Goal: Communication & Community: Answer question/provide support

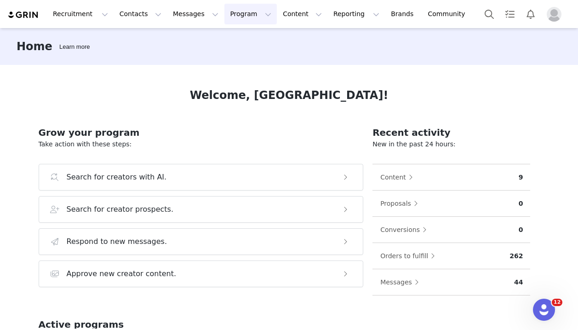
click at [224, 19] on button "Program Program" at bounding box center [250, 14] width 52 height 21
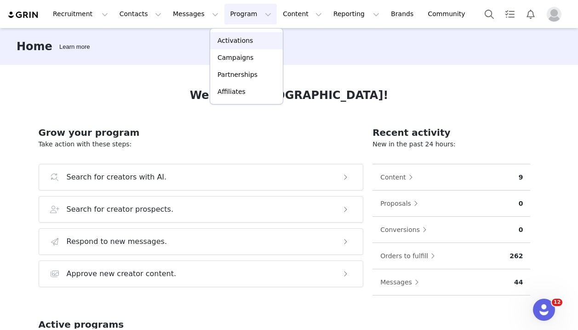
click at [218, 39] on p "Activations" at bounding box center [234, 41] width 35 height 10
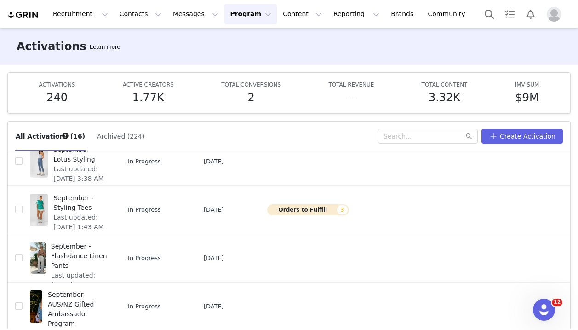
scroll to position [245, 0]
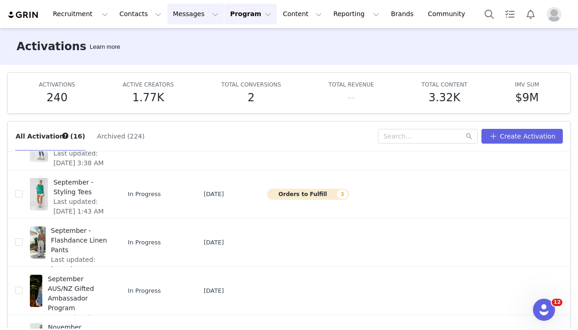
click at [205, 19] on button "Messages Messages" at bounding box center [195, 14] width 57 height 21
click at [187, 55] on div "Inbox" at bounding box center [194, 58] width 62 height 10
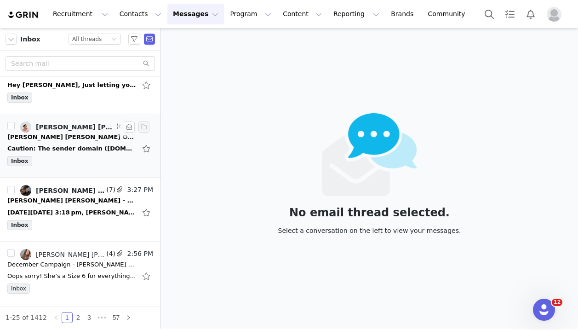
scroll to position [29, 0]
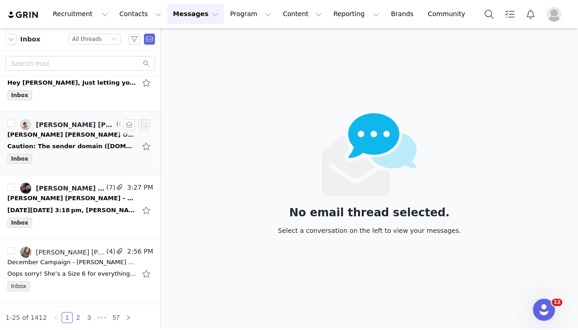
click at [80, 159] on div "Inbox" at bounding box center [80, 161] width 146 height 14
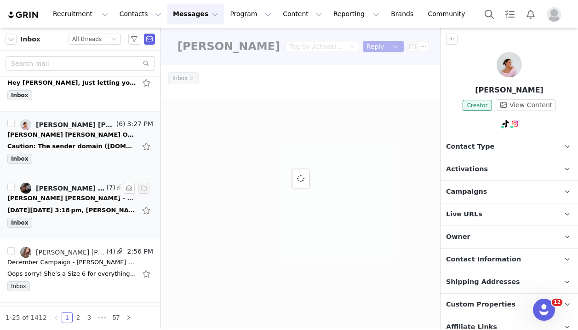
click at [73, 211] on div "[DATE][DATE] 3:18 pm, [PERSON_NAME] [PERSON_NAME] Ambassador <[EMAIL_ADDRESS][D…" at bounding box center [71, 209] width 129 height 9
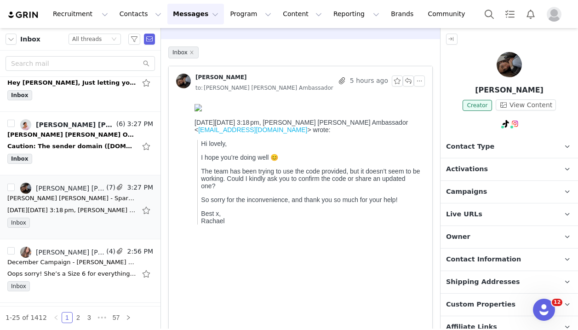
scroll to position [0, 0]
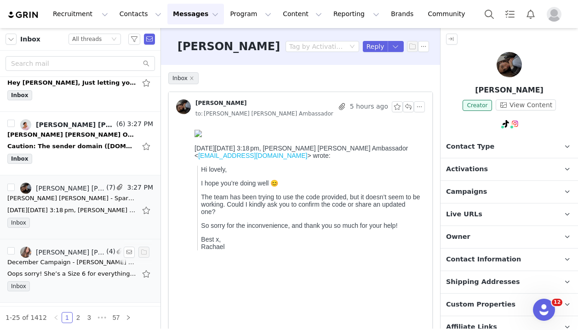
click at [42, 272] on div "Oops sorry! She’s a Size 6 for everything x [PERSON_NAME] ———— Account Executiv…" at bounding box center [71, 273] width 129 height 9
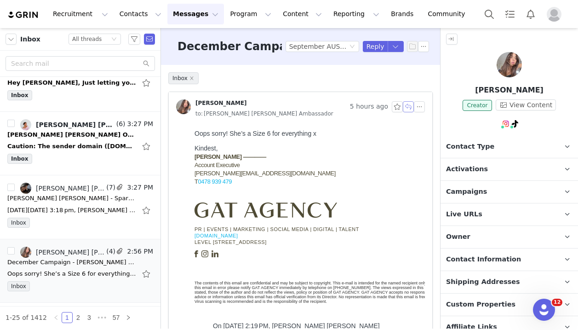
click at [410, 108] on button "button" at bounding box center [408, 106] width 11 height 11
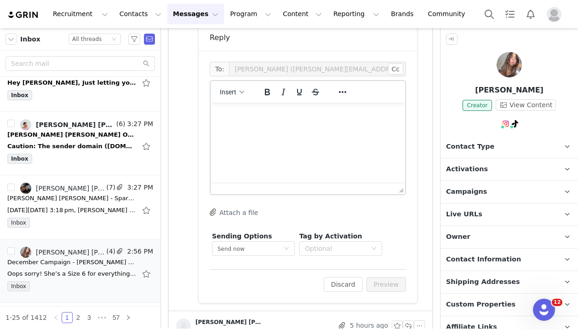
click at [384, 112] on p "Rich Text Area. Press ALT-0 for help." at bounding box center [308, 115] width 180 height 10
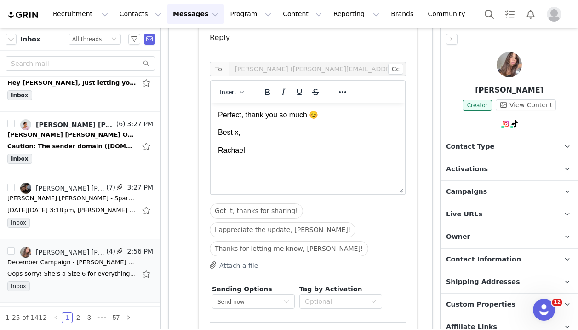
click at [309, 115] on p "Perfect, thank you so much 😊" at bounding box center [308, 115] width 180 height 10
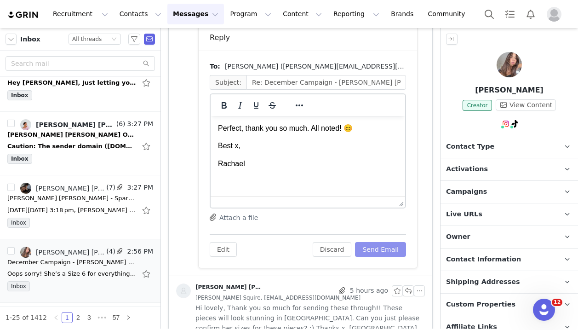
click at [382, 249] on button "Send Email" at bounding box center [380, 249] width 51 height 15
